Goal: Information Seeking & Learning: Learn about a topic

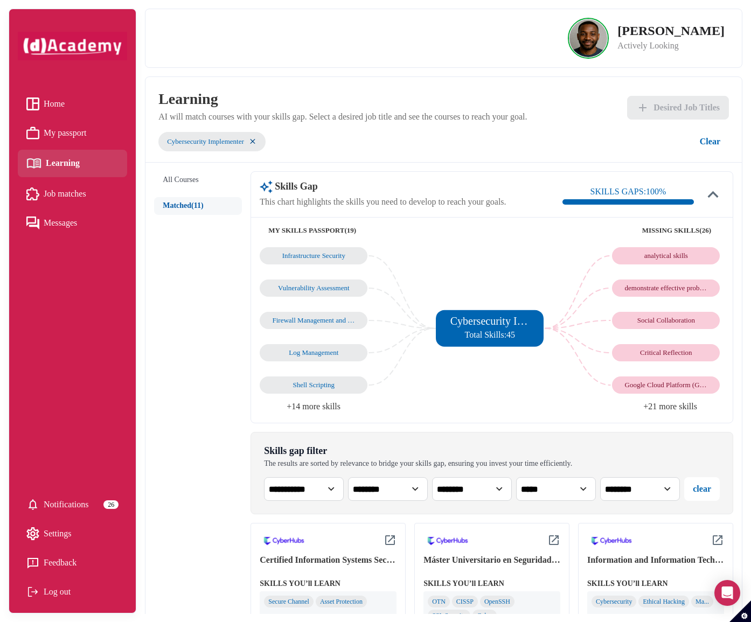
click at [281, 541] on img at bounding box center [284, 541] width 48 height 18
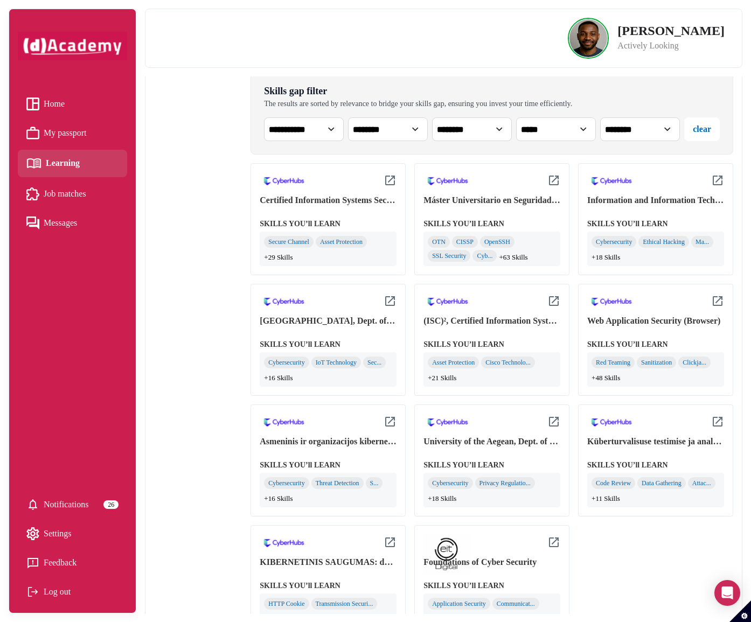
scroll to position [388, 0]
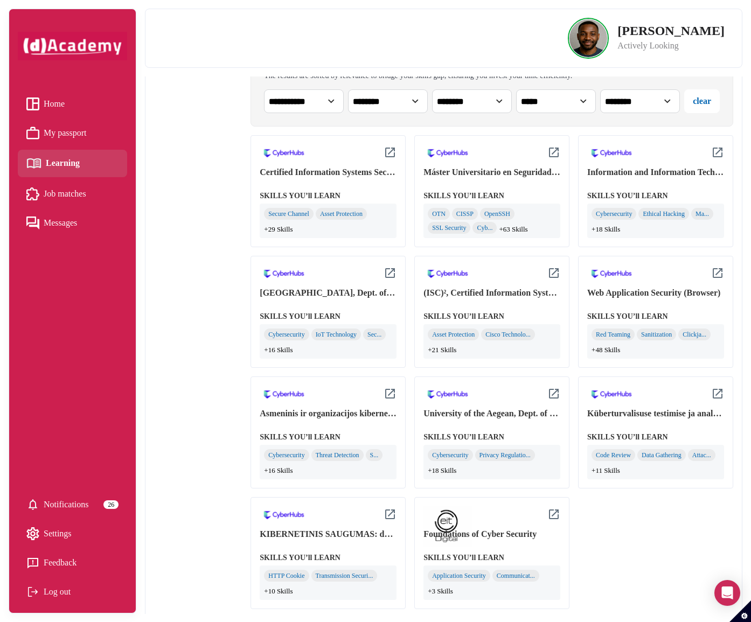
click at [450, 524] on img at bounding box center [447, 526] width 48 height 40
click at [447, 521] on img at bounding box center [447, 526] width 48 height 40
click at [49, 356] on div "Home My passport Learning Job matches Messages Notifications 26 Settings Feedba…" at bounding box center [72, 348] width 109 height 513
